Goal: Check status: Check status

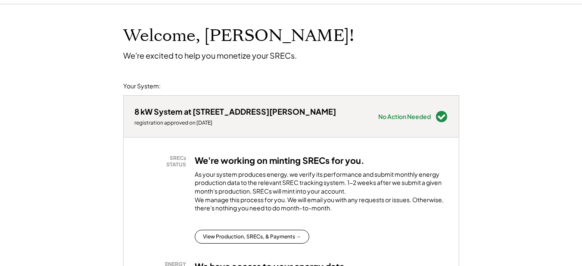
scroll to position [86, 0]
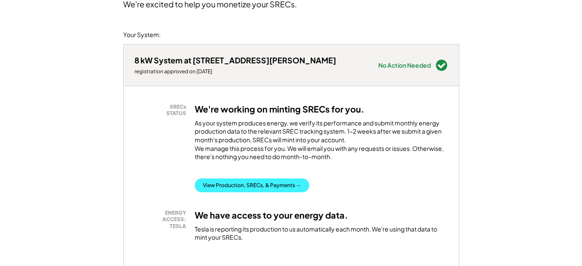
click at [272, 192] on button "View Production, SRECs, & Payments →" at bounding box center [252, 185] width 115 height 14
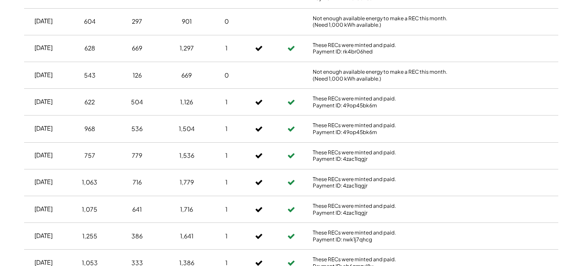
scroll to position [258, 0]
